Goal: Transaction & Acquisition: Purchase product/service

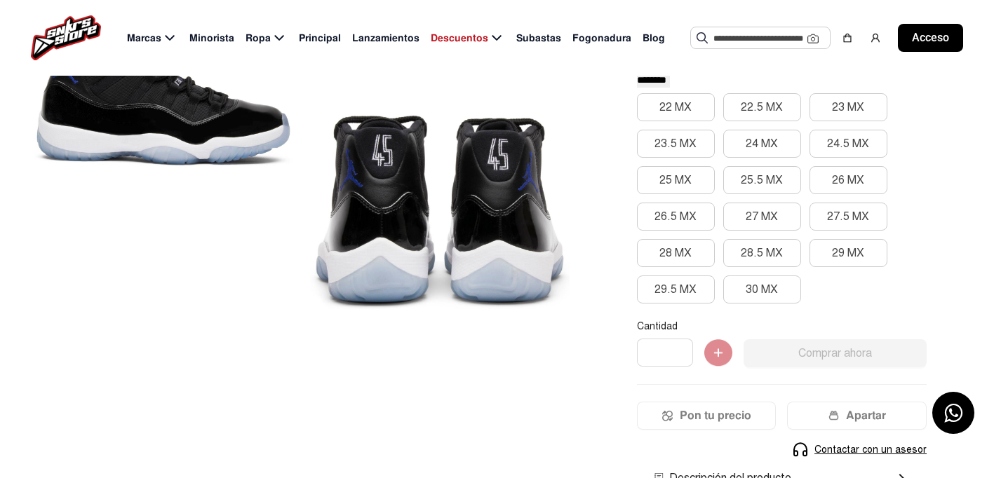
scroll to position [271, 0]
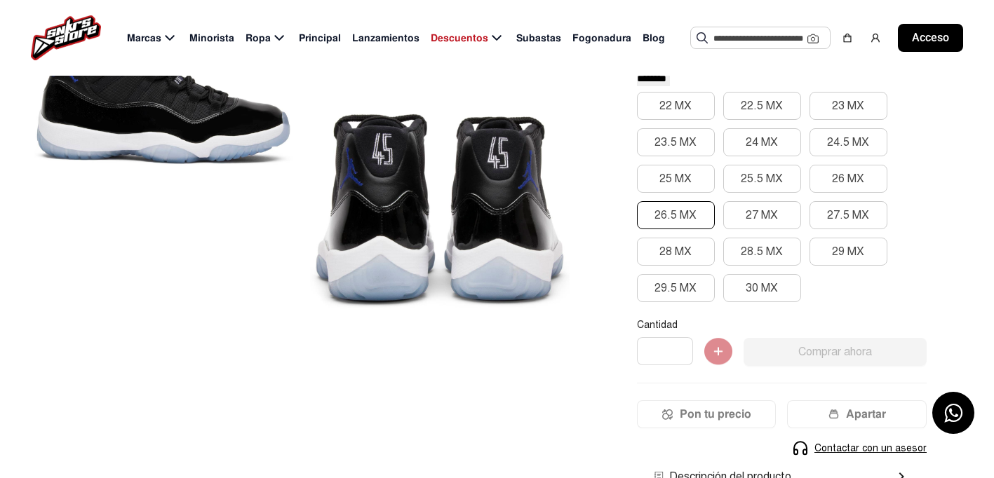
click at [671, 212] on font "26.5 MX" at bounding box center [675, 215] width 42 height 14
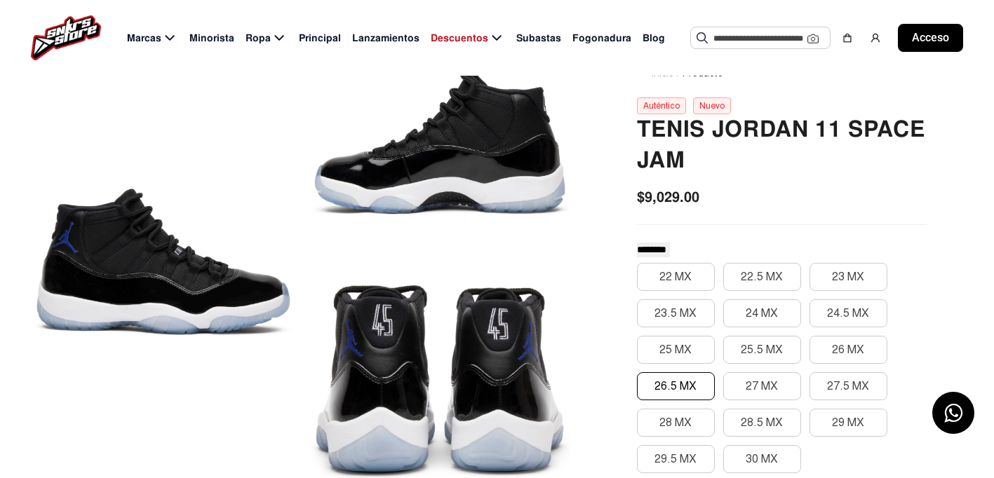
scroll to position [107, 0]
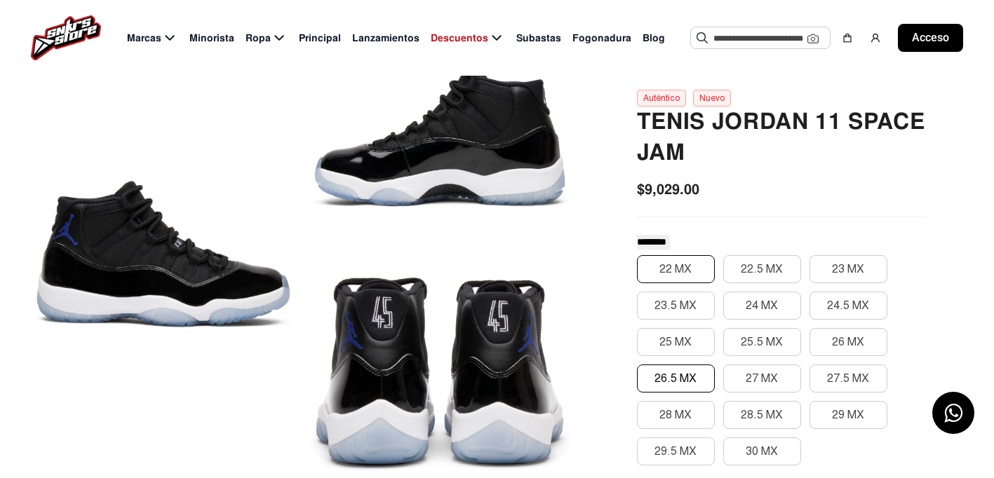
click at [654, 271] on button "22 MX" at bounding box center [676, 269] width 78 height 28
click at [696, 272] on button "22 MX" at bounding box center [676, 269] width 78 height 28
click at [776, 309] on font "24 MX" at bounding box center [761, 306] width 32 height 14
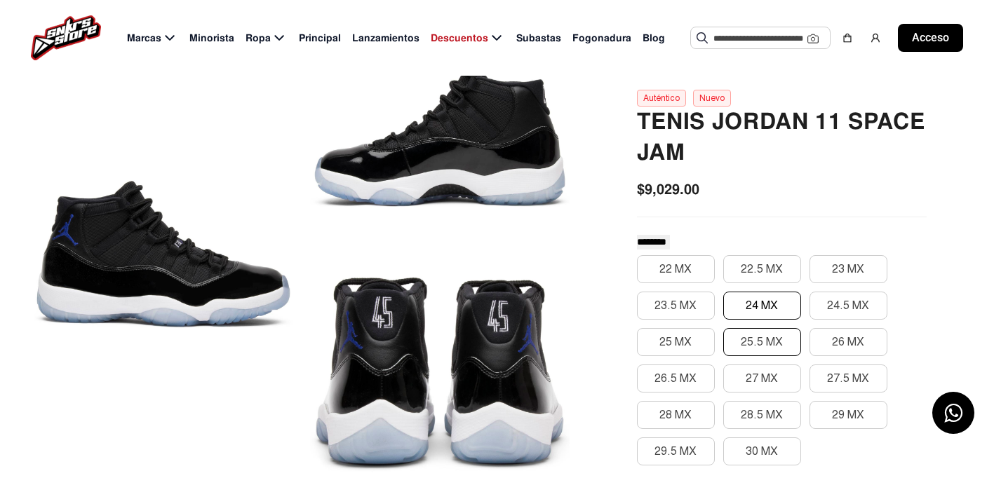
click at [771, 349] on font "25.5 MX" at bounding box center [761, 342] width 42 height 17
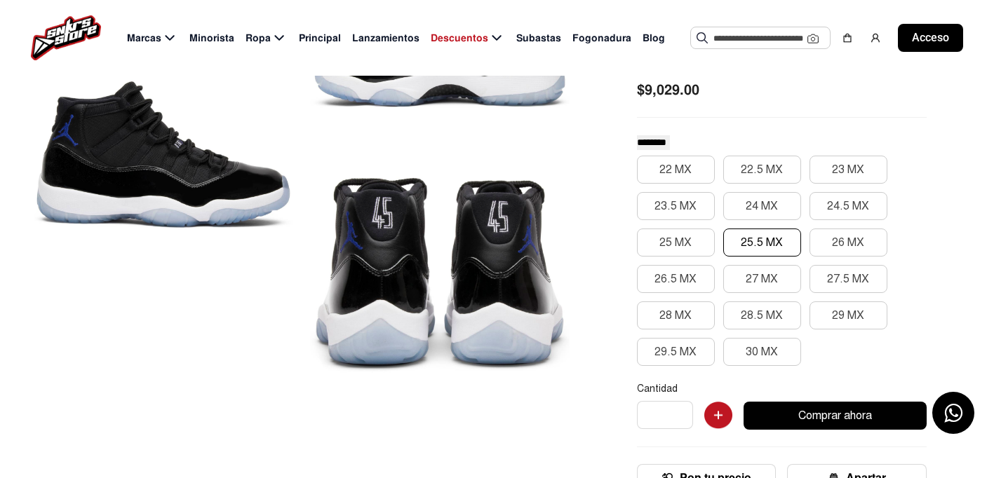
scroll to position [258, 0]
